Goal: Navigation & Orientation: Find specific page/section

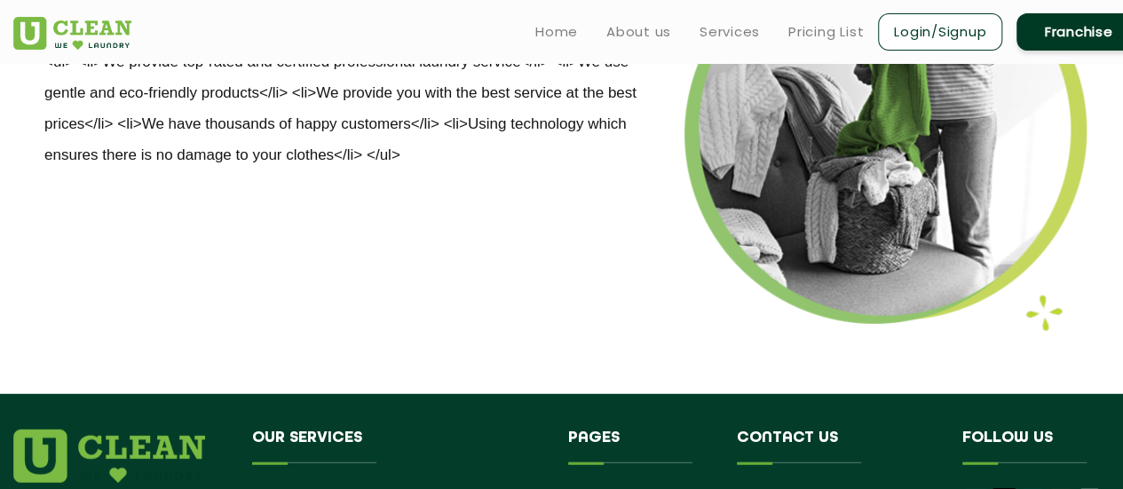
scroll to position [2065, 0]
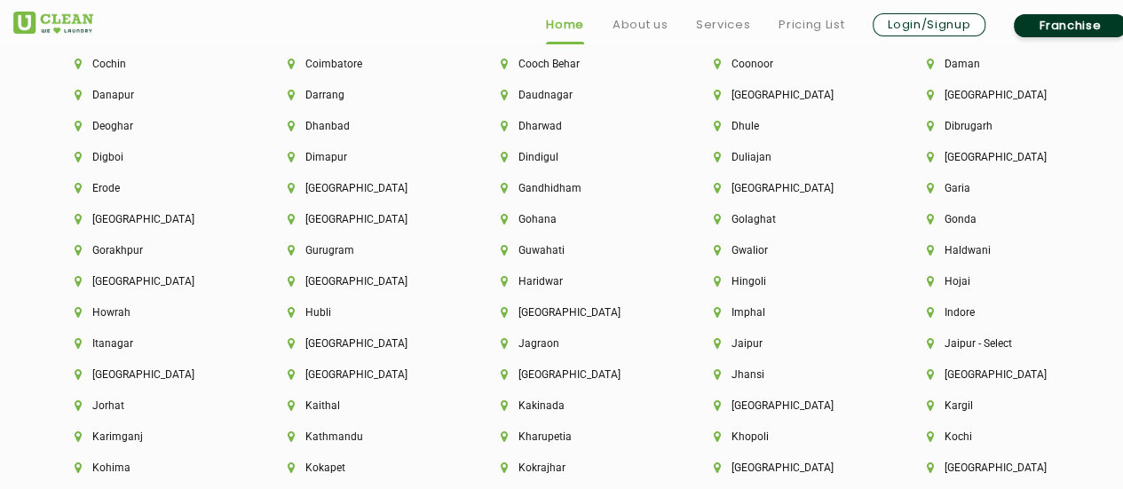
scroll to position [4050, 0]
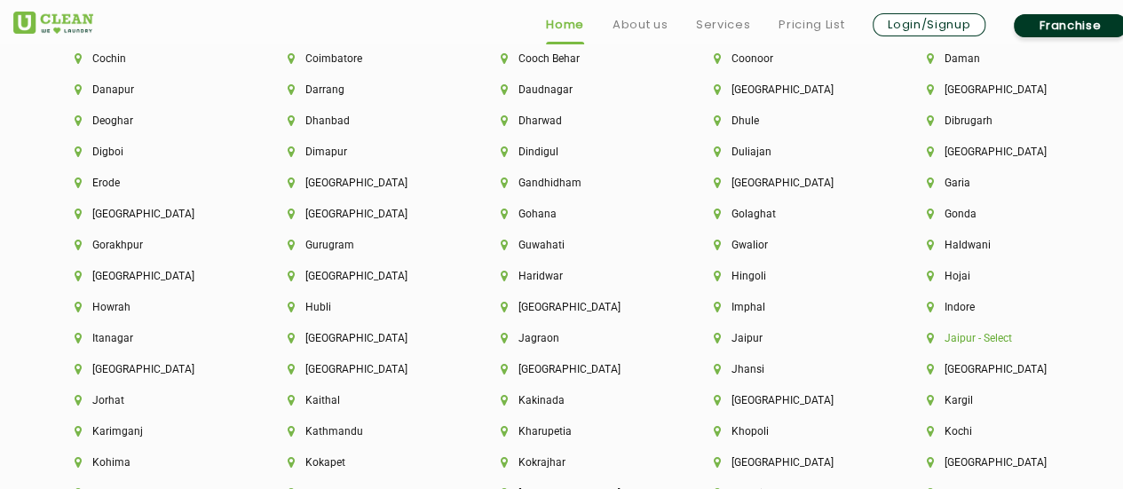
click at [978, 344] on li "Jaipur - Select" at bounding box center [1003, 338] width 153 height 12
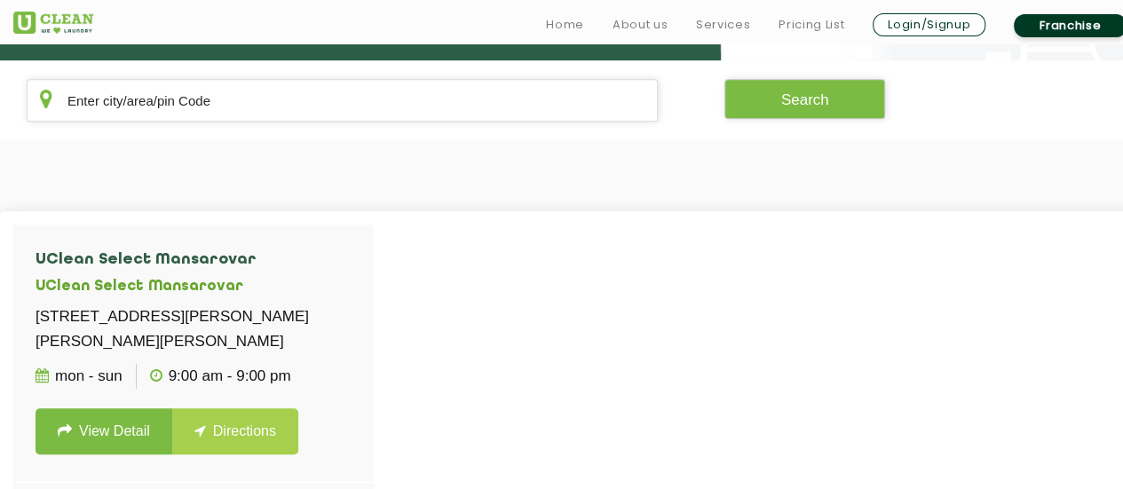
scroll to position [352, 0]
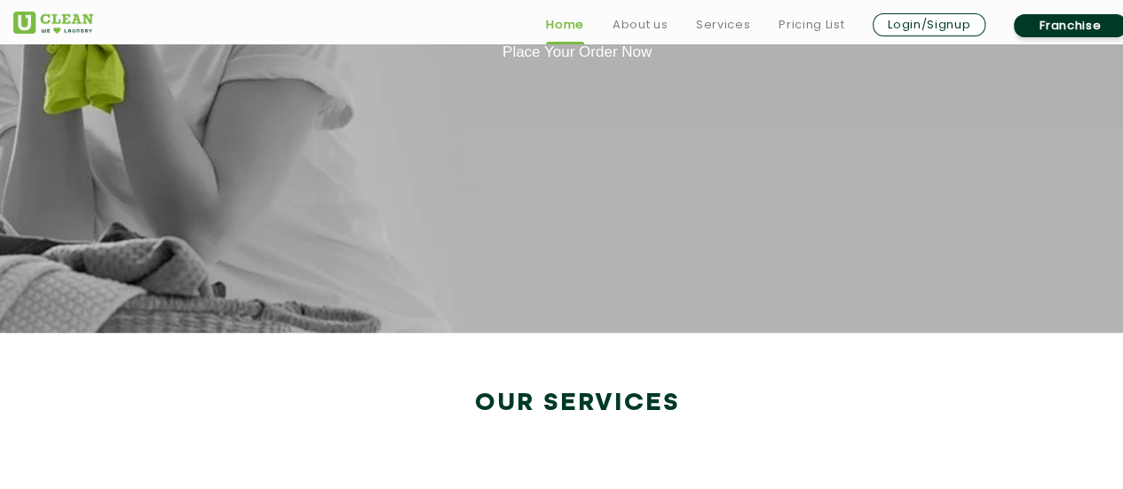
scroll to position [2993, 0]
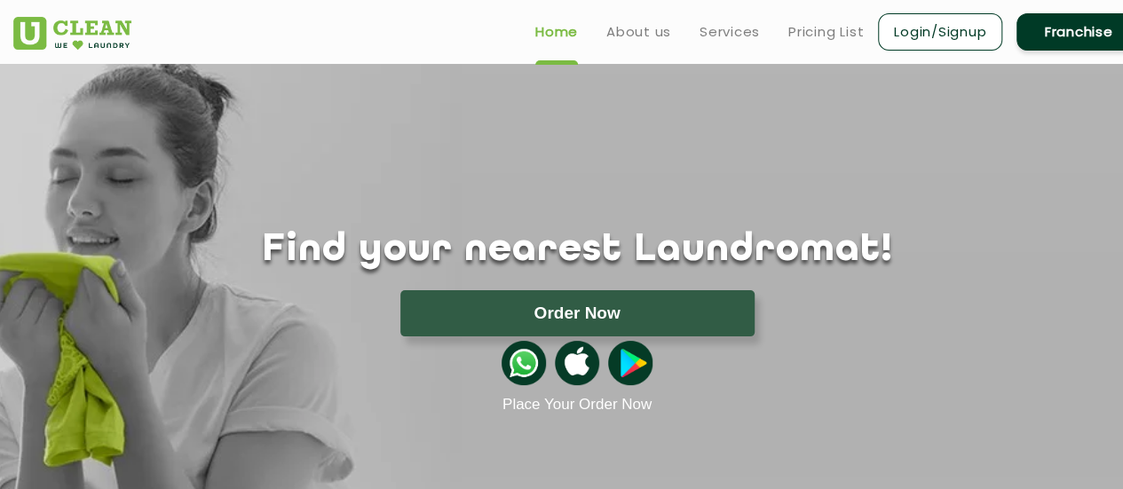
click at [1046, 35] on link "Franchise" at bounding box center [1078, 31] width 124 height 37
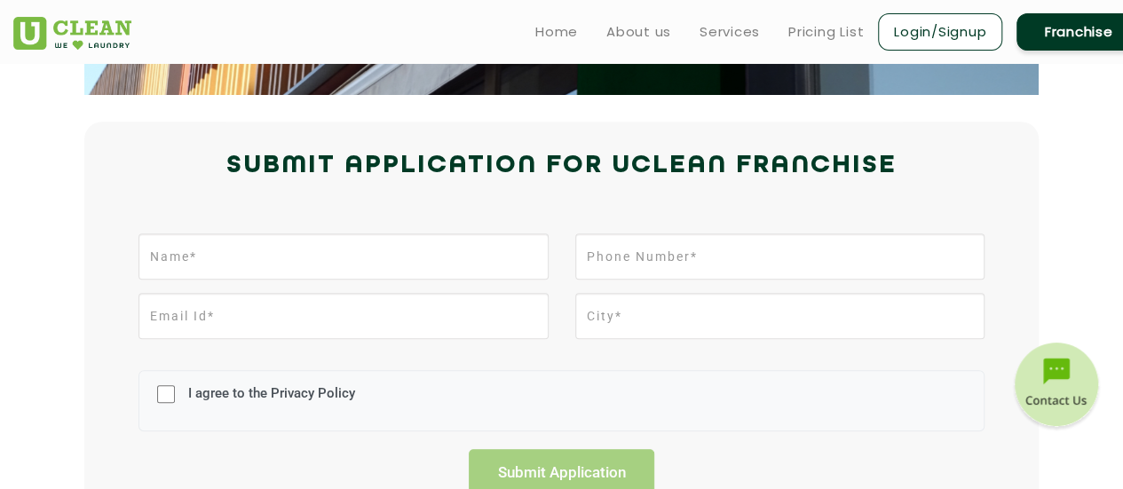
scroll to position [407, 0]
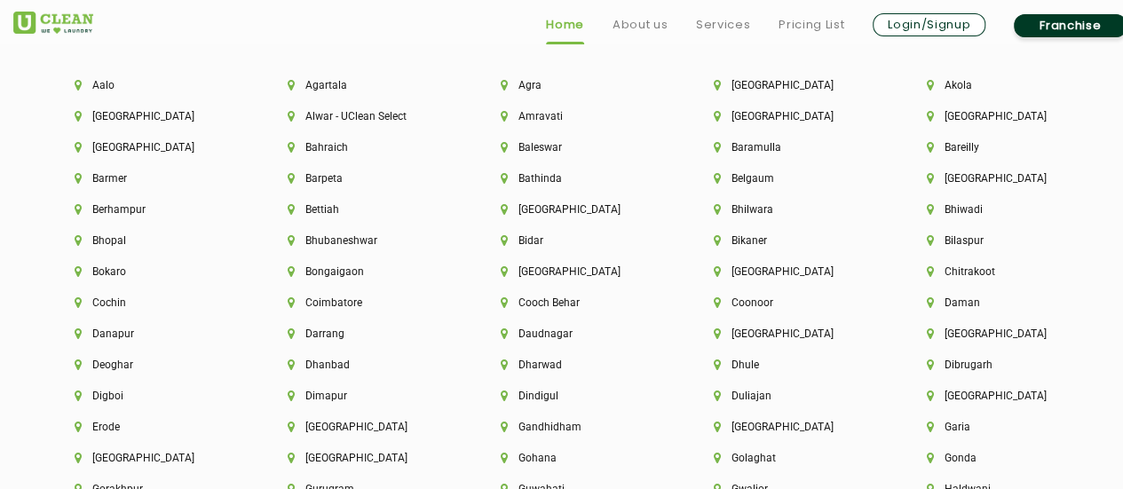
scroll to position [3808, 0]
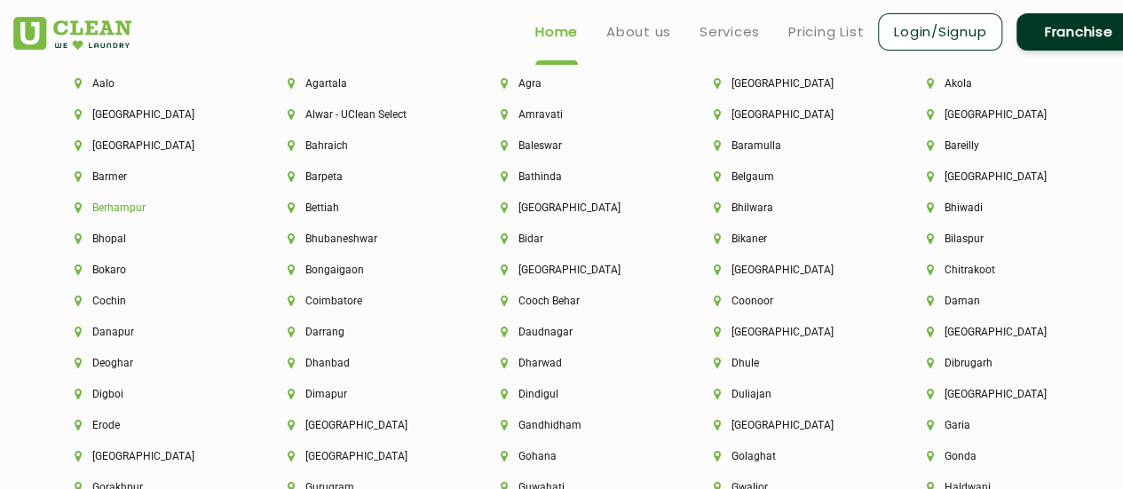
click at [116, 214] on li "Berhampur" at bounding box center [151, 207] width 153 height 12
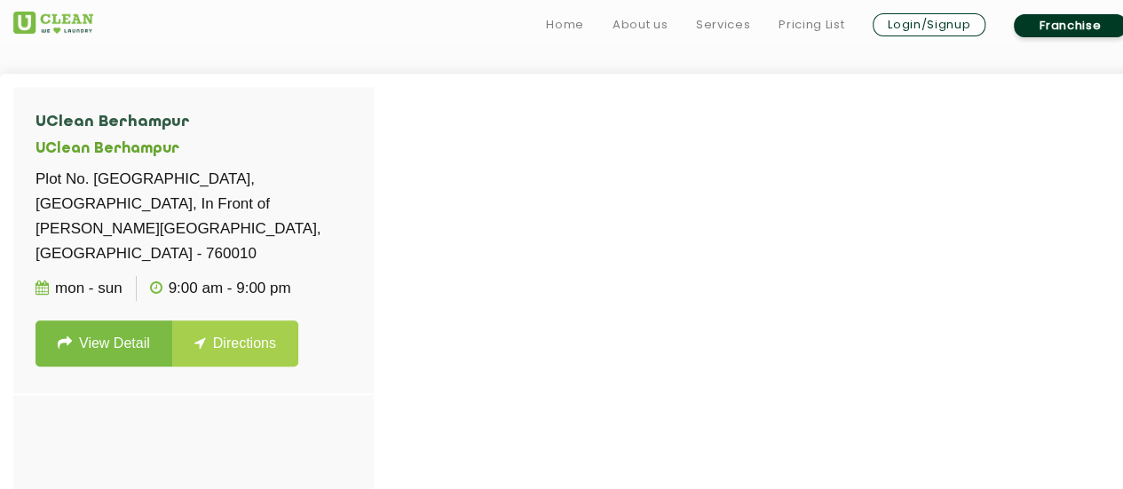
scroll to position [486, 0]
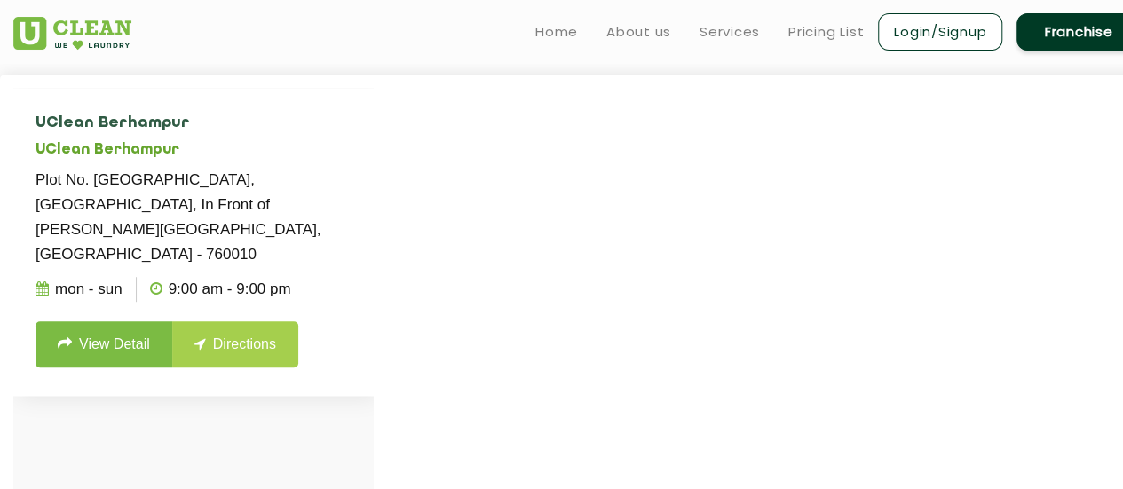
click at [155, 330] on link "View Detail" at bounding box center [104, 344] width 137 height 46
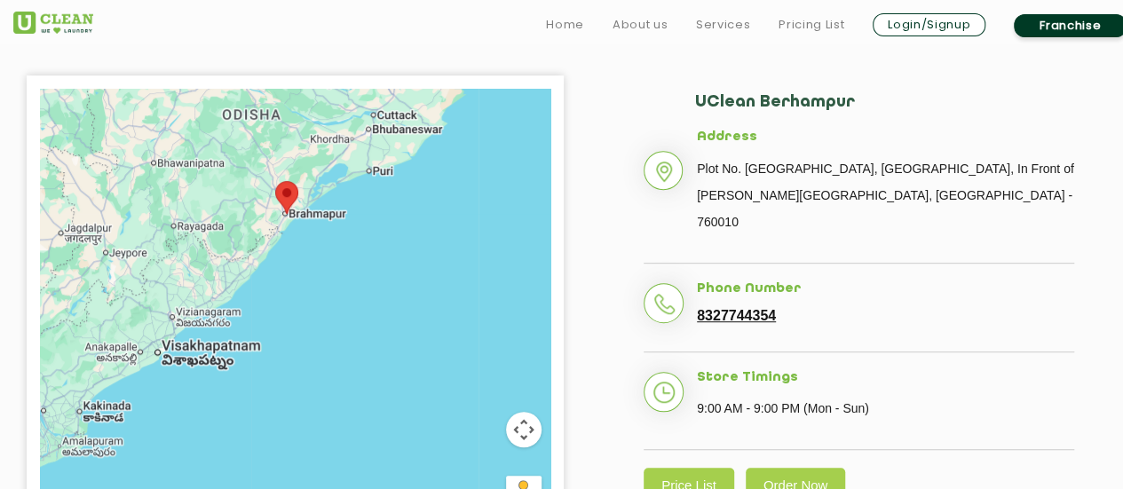
scroll to position [395, 0]
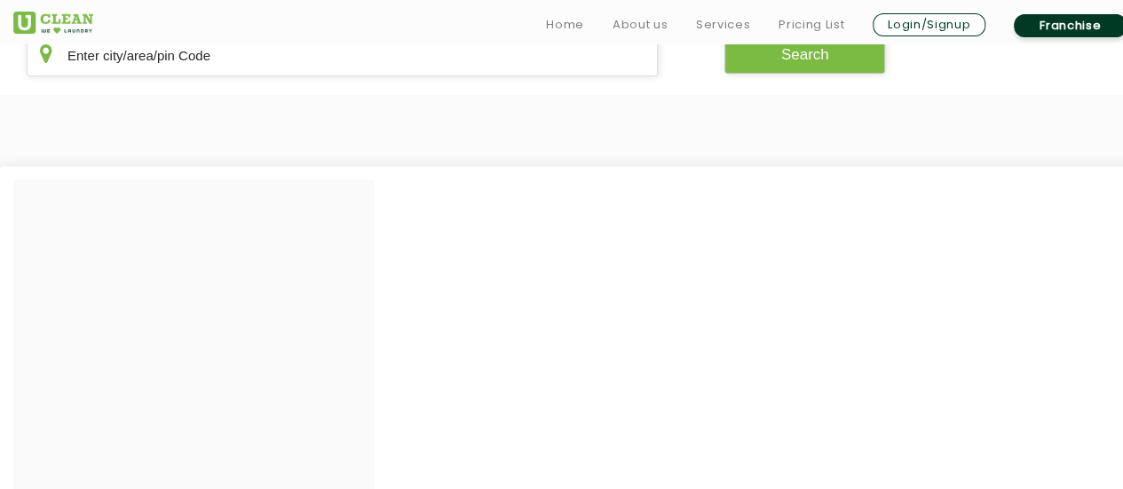
scroll to position [486, 0]
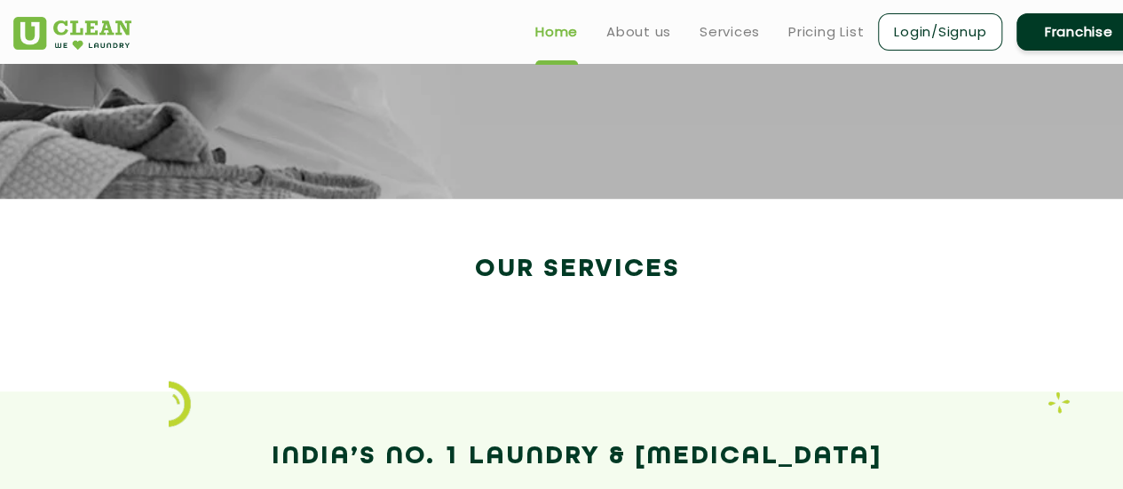
scroll to position [2750, 0]
